Goal: Task Accomplishment & Management: Complete application form

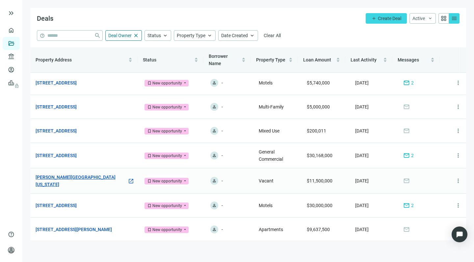
click at [55, 180] on link "[PERSON_NAME][GEOGRAPHIC_DATA][US_STATE]" at bounding box center [82, 181] width 92 height 14
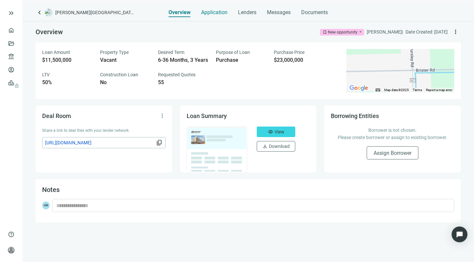
click at [210, 11] on span "Application" at bounding box center [214, 12] width 26 height 7
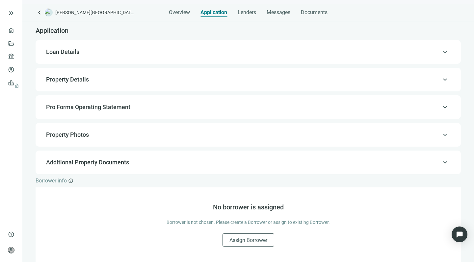
click at [75, 79] on span "Property Details" at bounding box center [67, 79] width 43 height 7
type input "***"
type input "**********"
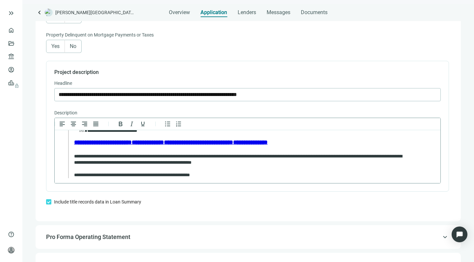
scroll to position [220, 0]
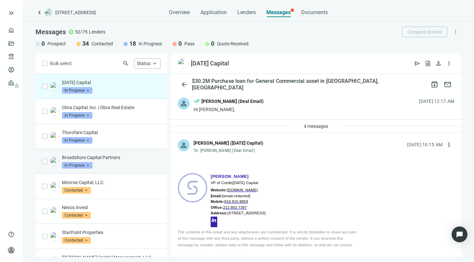
click at [122, 158] on p "Broadshore Capital Partners" at bounding box center [111, 157] width 99 height 7
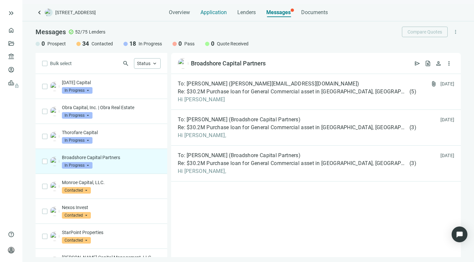
click at [212, 10] on span "Application" at bounding box center [213, 12] width 26 height 7
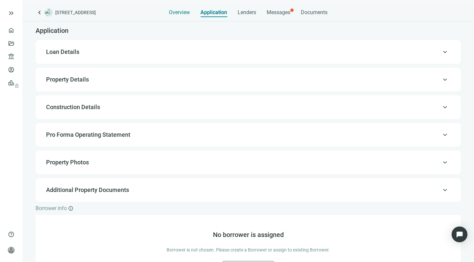
click at [174, 12] on span "Overview" at bounding box center [179, 12] width 21 height 7
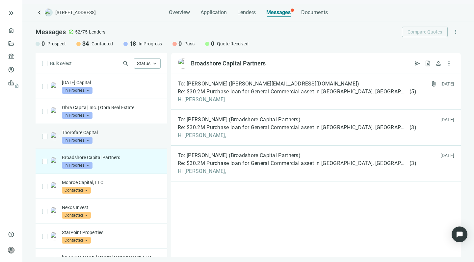
click at [119, 141] on div "Thorofare Capital In Progress arrow_drop_down" at bounding box center [111, 136] width 99 height 14
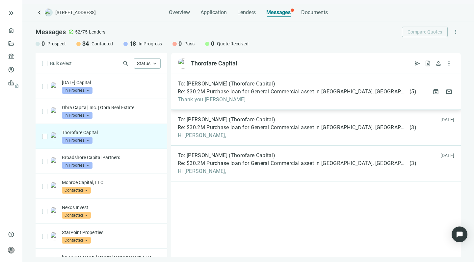
click at [231, 103] on div "To: Brendan Miller (Thorofare Capital) Re: $30.2M Purchase loan for General Com…" at bounding box center [316, 92] width 290 height 36
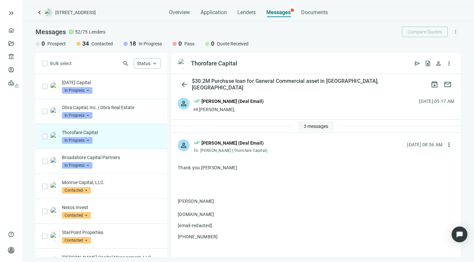
click at [305, 125] on span "3 messages" at bounding box center [316, 126] width 24 height 5
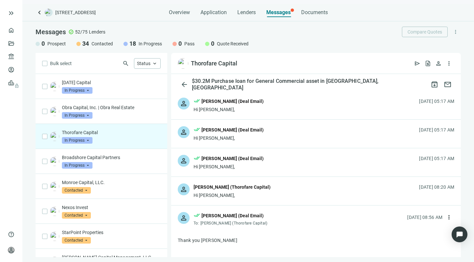
click at [234, 193] on div "Hi Howard," at bounding box center [231, 195] width 77 height 7
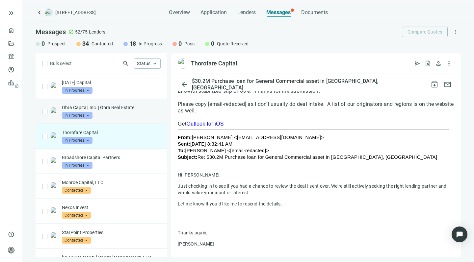
click at [139, 116] on div "Obra Capital, Inc. | Obra Real Estate In Progress arrow_drop_down" at bounding box center [111, 111] width 99 height 14
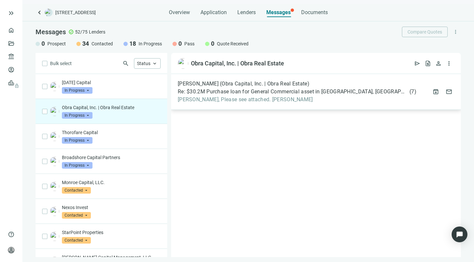
click at [269, 100] on span "Howard, Please see attached. Best, Jack" at bounding box center [297, 99] width 239 height 7
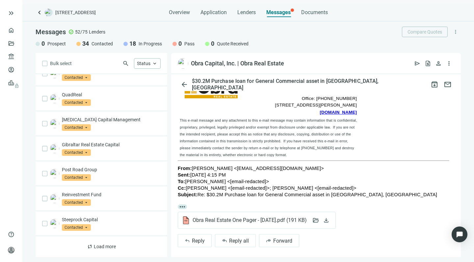
scroll to position [338, 0]
click at [148, 64] on span "Status" at bounding box center [143, 63] width 13 height 5
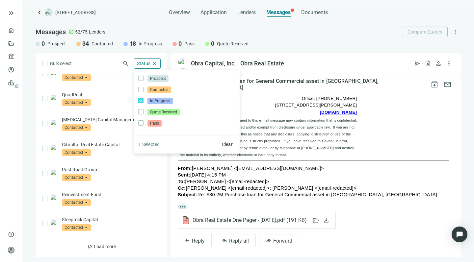
click at [104, 61] on div "Bulk select search Status close Prospect Only Contacted Only In Progress Only Q…" at bounding box center [102, 155] width 132 height 204
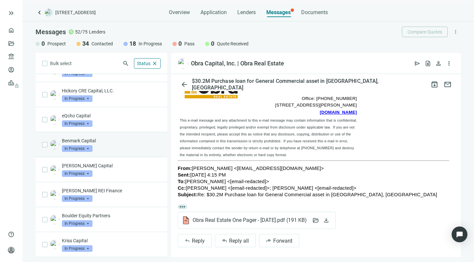
scroll to position [0, 0]
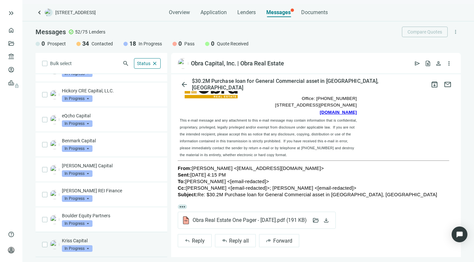
click at [123, 245] on div "Kriss Capital In Progress arrow_drop_down" at bounding box center [111, 245] width 99 height 14
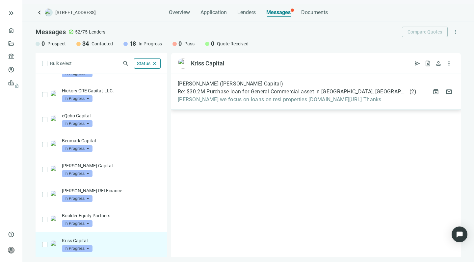
click at [221, 100] on span "Howard we focus on loans on resi properties krisscapital.com/criteria Thanks" at bounding box center [297, 99] width 239 height 7
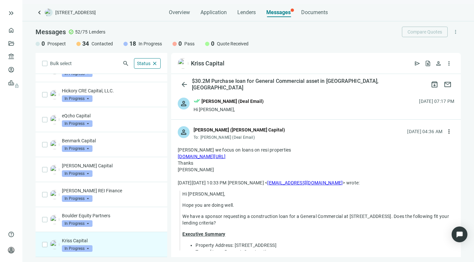
click at [283, 108] on div "person done_all Howard Rosen (Deal Email) Hi Jody, 08.21.2025, 07:17 PM" at bounding box center [316, 105] width 290 height 28
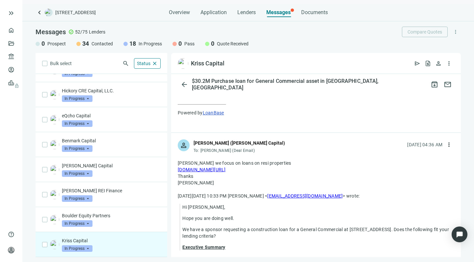
scroll to position [313, 0]
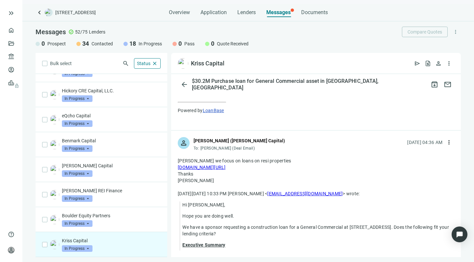
click at [208, 165] on link "krisscapital.com/criteria" at bounding box center [202, 167] width 48 height 5
